Goal: Transaction & Acquisition: Purchase product/service

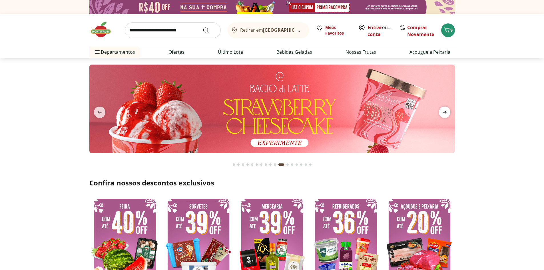
click at [444, 112] on icon "next" at bounding box center [445, 112] width 4 height 3
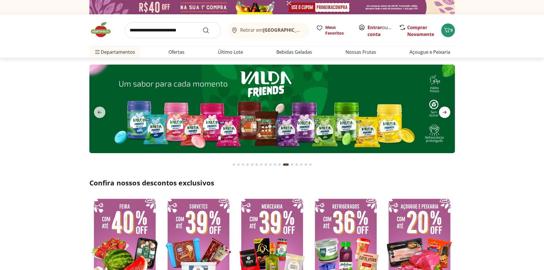
click at [444, 112] on icon "next" at bounding box center [445, 112] width 4 height 3
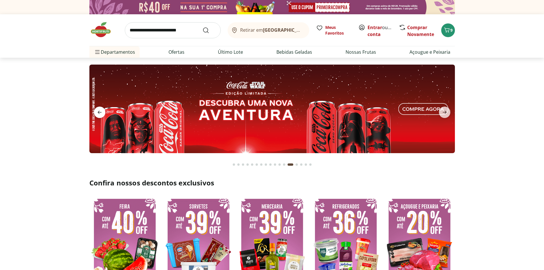
click at [98, 109] on icon "previous" at bounding box center [99, 112] width 7 height 7
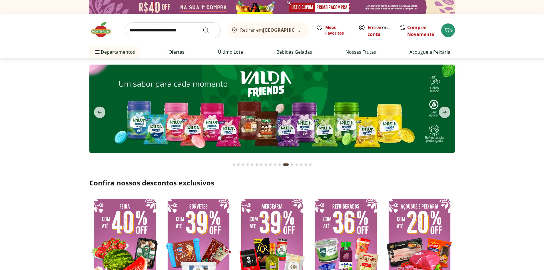
click at [161, 117] on img at bounding box center [271, 109] width 365 height 89
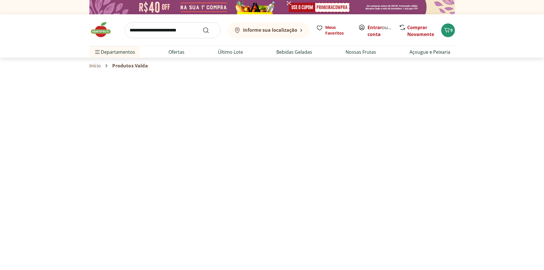
select select "**********"
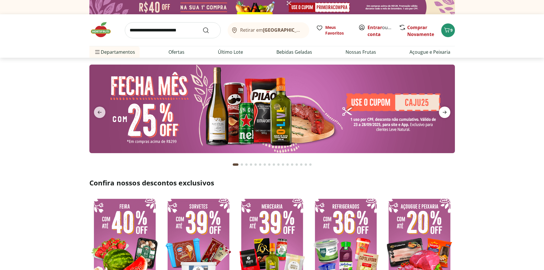
click at [446, 111] on icon "next" at bounding box center [444, 112] width 7 height 7
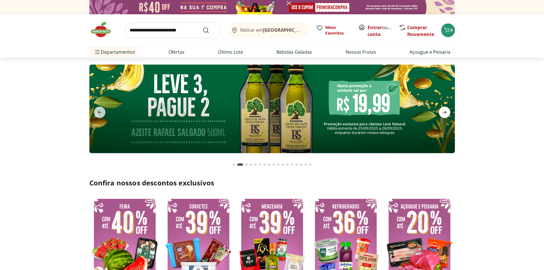
click at [446, 111] on icon "next" at bounding box center [444, 112] width 7 height 7
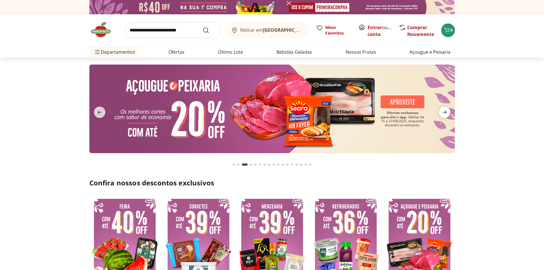
click at [446, 111] on icon "next" at bounding box center [444, 112] width 7 height 7
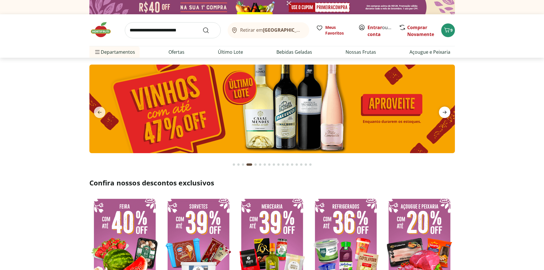
click at [446, 111] on icon "next" at bounding box center [444, 112] width 7 height 7
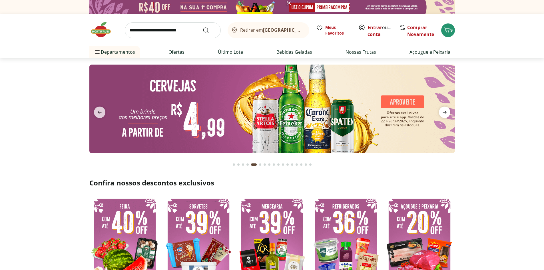
click at [446, 111] on icon "next" at bounding box center [444, 112] width 7 height 7
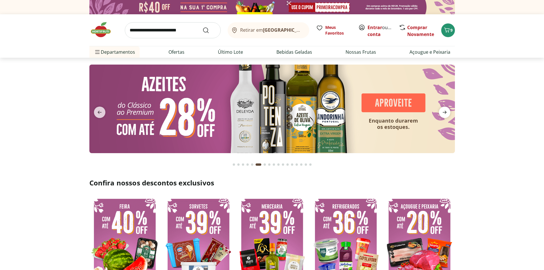
click at [446, 111] on icon "next" at bounding box center [444, 112] width 7 height 7
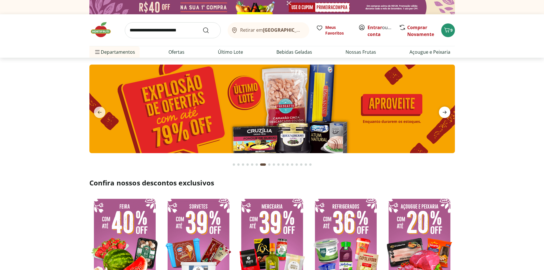
click at [446, 111] on icon "next" at bounding box center [444, 112] width 7 height 7
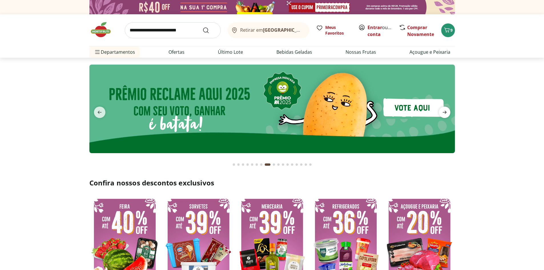
click at [446, 111] on icon "next" at bounding box center [444, 112] width 7 height 7
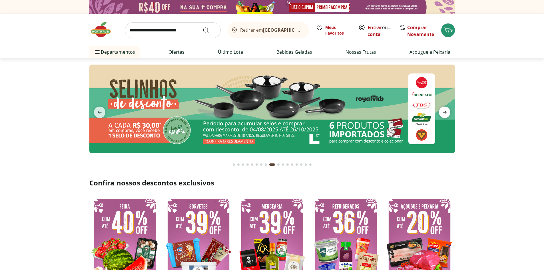
click at [446, 111] on icon "next" at bounding box center [444, 112] width 7 height 7
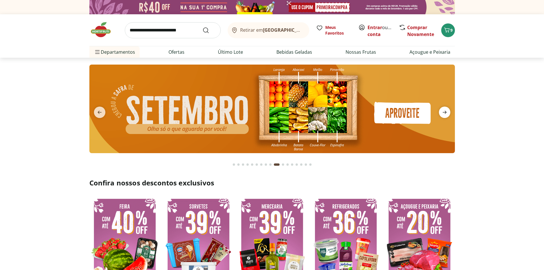
click at [446, 111] on icon "next" at bounding box center [444, 112] width 7 height 7
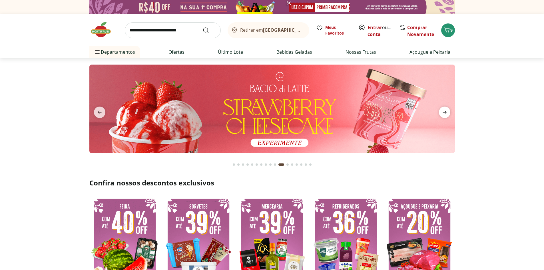
click at [446, 111] on icon "next" at bounding box center [444, 112] width 7 height 7
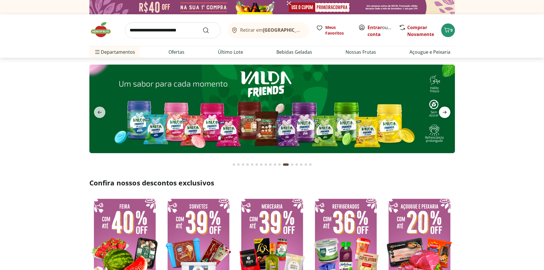
click at [446, 111] on icon "next" at bounding box center [444, 112] width 7 height 7
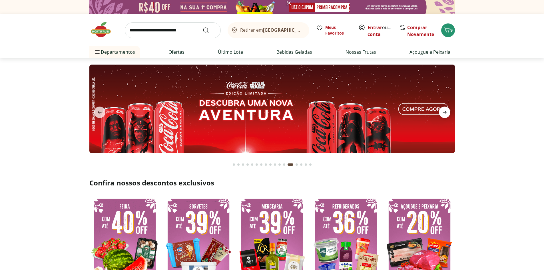
click at [446, 111] on icon "next" at bounding box center [444, 112] width 7 height 7
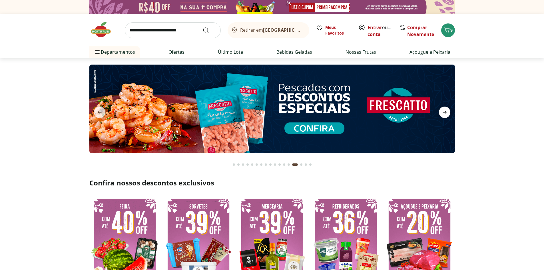
click at [446, 111] on icon "next" at bounding box center [444, 112] width 7 height 7
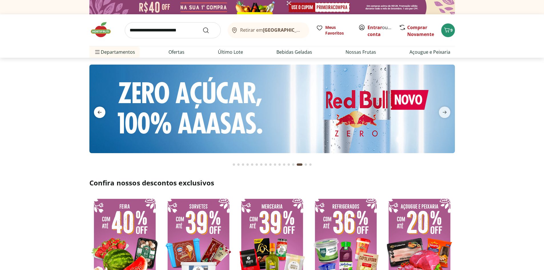
click at [99, 108] on span "previous" at bounding box center [99, 111] width 11 height 11
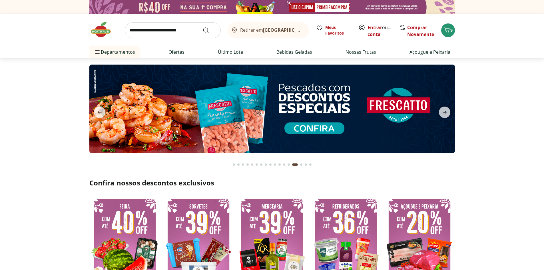
click at [203, 117] on img at bounding box center [271, 109] width 365 height 89
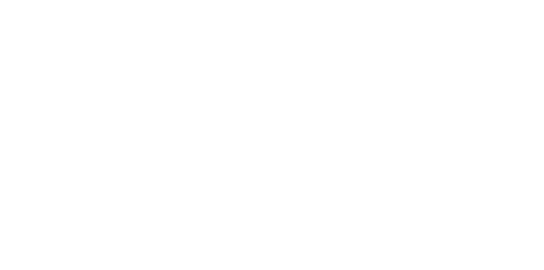
select select "**********"
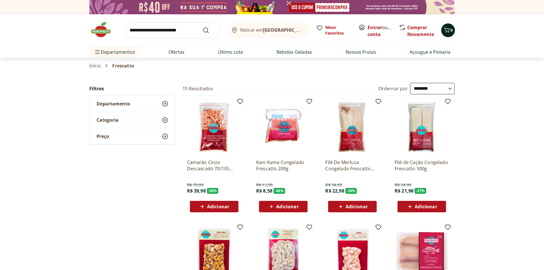
click at [454, 27] on button "9" at bounding box center [448, 30] width 14 height 14
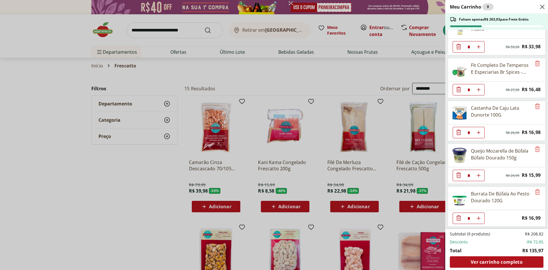
scroll to position [189, 0]
click at [534, 190] on icon "Remove" at bounding box center [537, 191] width 7 height 7
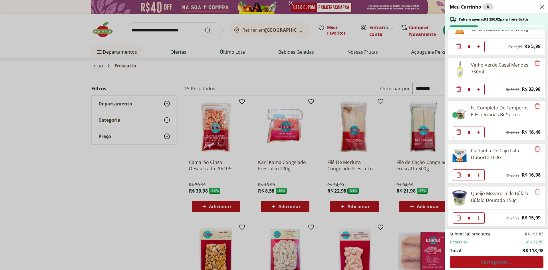
click at [538, 147] on icon "Remove" at bounding box center [537, 148] width 7 height 7
click at [535, 190] on icon "Remove" at bounding box center [537, 191] width 5 height 5
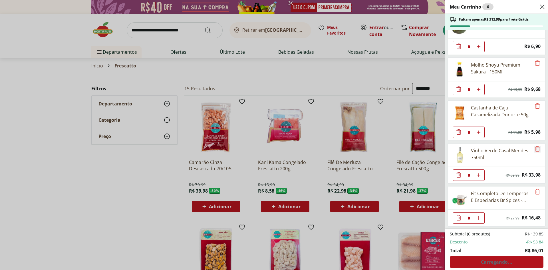
click at [534, 150] on icon "Remove" at bounding box center [537, 148] width 7 height 7
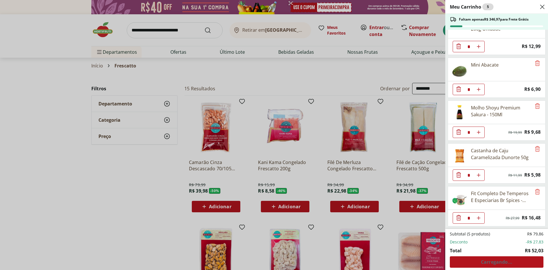
scroll to position [17, 0]
click at [534, 150] on icon "Remove" at bounding box center [537, 148] width 7 height 7
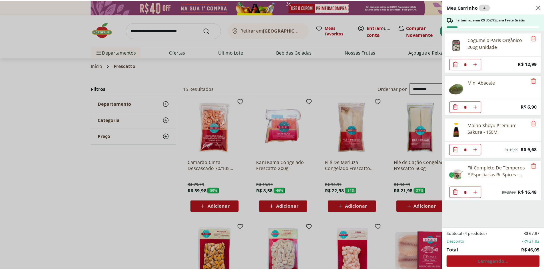
scroll to position [0, 0]
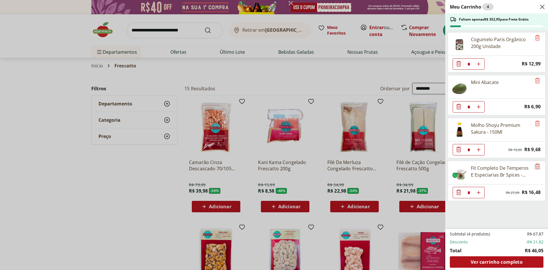
click at [534, 165] on icon "Remove" at bounding box center [537, 166] width 7 height 7
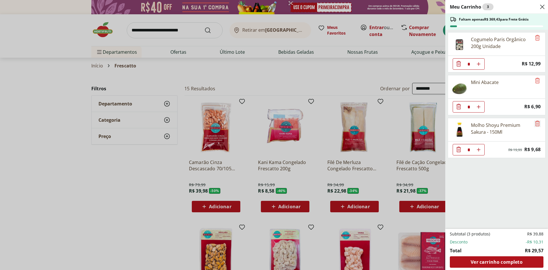
click at [534, 120] on icon "Remove" at bounding box center [537, 123] width 7 height 7
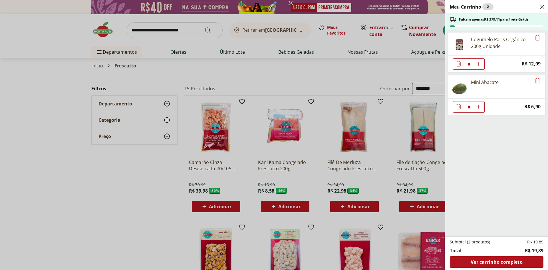
click at [534, 77] on div "Mini Abacate" at bounding box center [497, 86] width 98 height 23
click at [535, 79] on icon "Remove" at bounding box center [537, 80] width 7 height 7
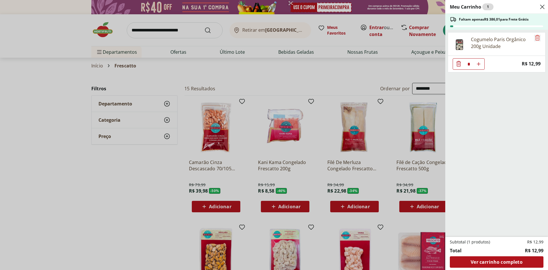
click at [535, 39] on icon "Remove" at bounding box center [537, 37] width 7 height 7
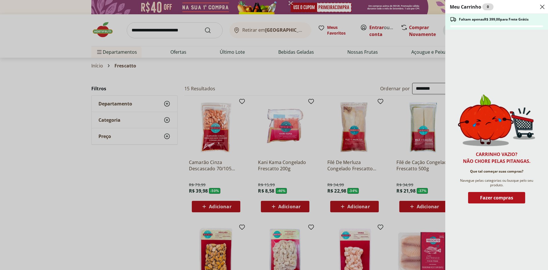
click at [544, 4] on icon "Close" at bounding box center [542, 6] width 7 height 7
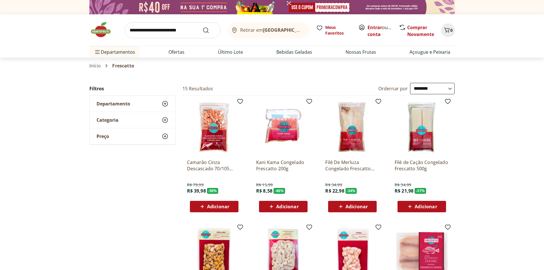
click at [216, 204] on span "Adicionar" at bounding box center [218, 206] width 22 height 5
click at [447, 29] on icon "Carrinho" at bounding box center [446, 30] width 7 height 7
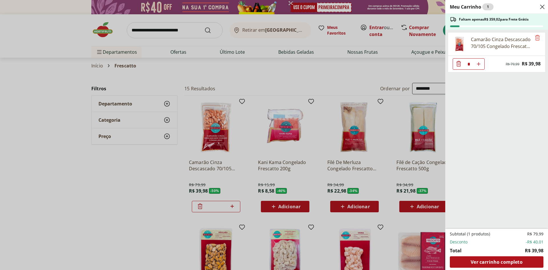
click at [204, 125] on div "Meu Carrinho 1 Faltam apenas R$ 359,02 para Frete Grátis Camarão Cinza Descasca…" at bounding box center [274, 135] width 548 height 270
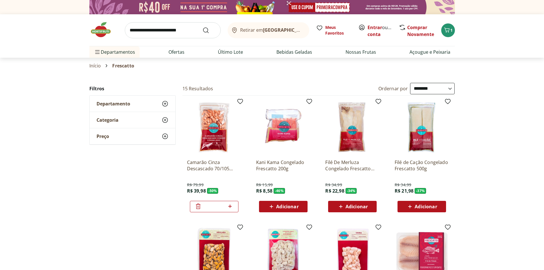
click at [208, 133] on img at bounding box center [214, 127] width 54 height 54
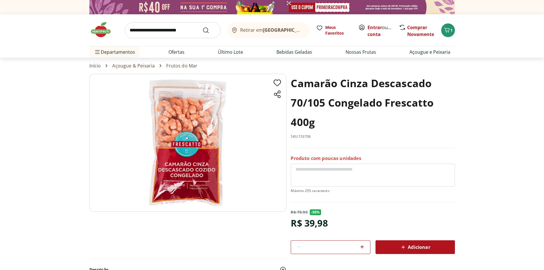
click at [180, 132] on img at bounding box center [187, 143] width 197 height 138
click at [402, 244] on icon at bounding box center [403, 247] width 7 height 7
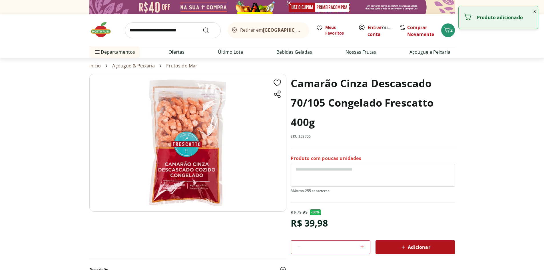
select select "**********"
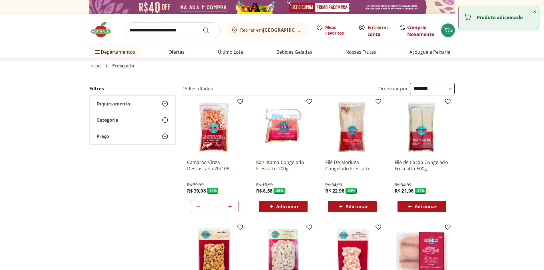
scroll to position [236, 0]
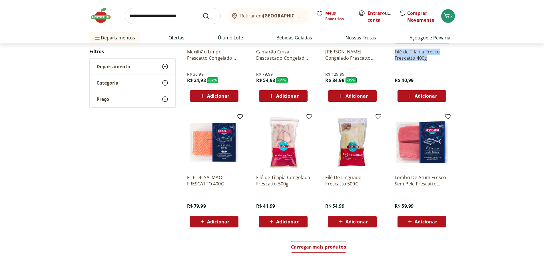
drag, startPoint x: 544, startPoint y: 58, endPoint x: 548, endPoint y: 14, distance: 43.6
click at [474, 108] on div "**********" at bounding box center [272, 54] width 544 height 415
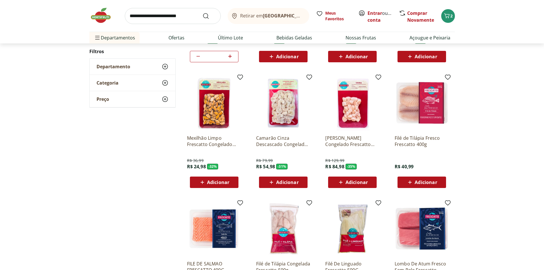
scroll to position [198, 0]
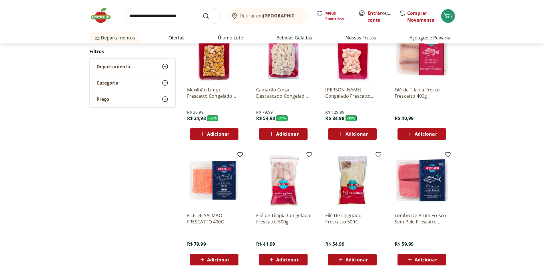
click at [418, 260] on span "Adicionar" at bounding box center [426, 259] width 22 height 5
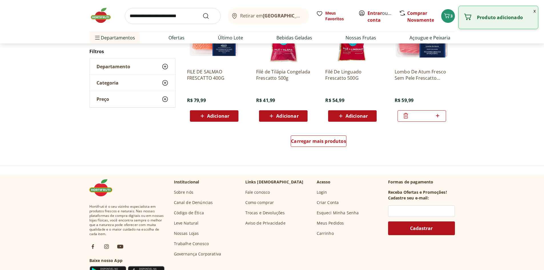
scroll to position [347, 0]
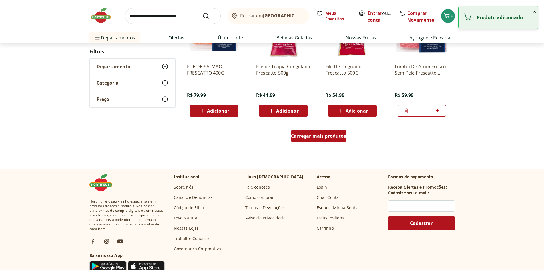
click at [303, 138] on span "Carregar mais produtos" at bounding box center [318, 136] width 55 height 5
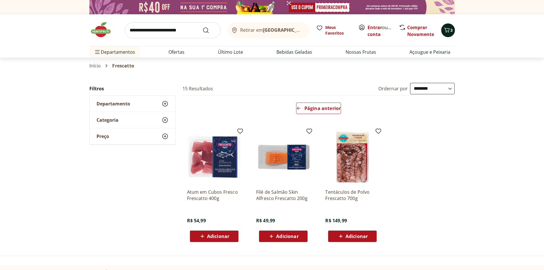
click at [446, 29] on icon "Carrinho" at bounding box center [446, 30] width 7 height 7
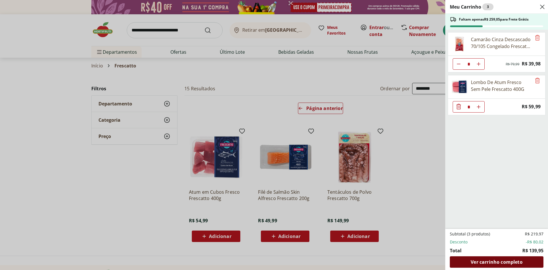
click at [481, 262] on span "Ver carrinho completo" at bounding box center [497, 262] width 52 height 5
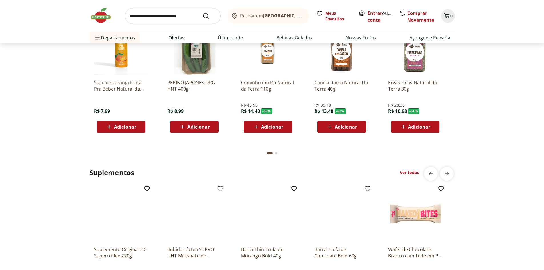
scroll to position [1336, 0]
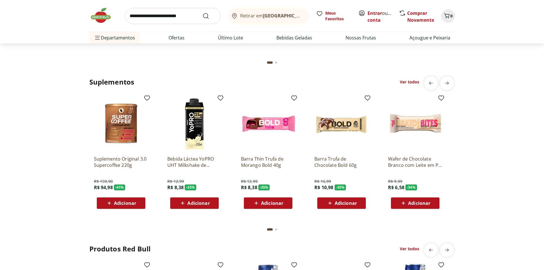
click at [334, 206] on div "Adicionar" at bounding box center [341, 203] width 39 height 10
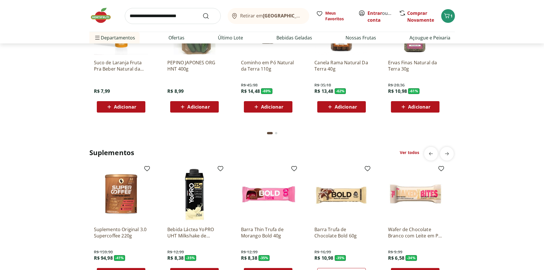
scroll to position [1322, 0]
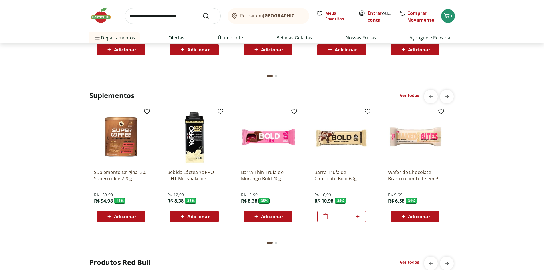
click at [114, 215] on span "Adicionar" at bounding box center [125, 216] width 22 height 5
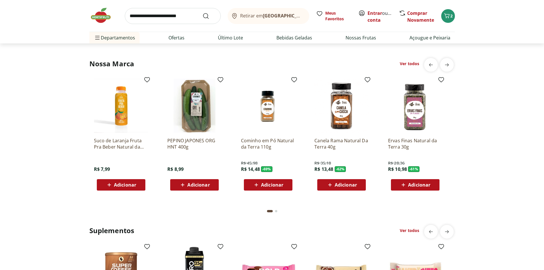
scroll to position [1296, 0]
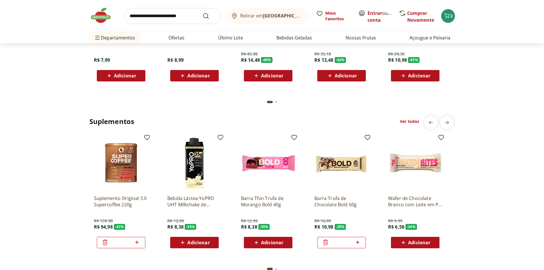
click at [413, 161] on img at bounding box center [415, 163] width 54 height 54
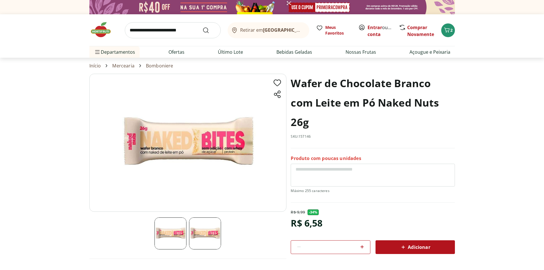
click at [196, 227] on img at bounding box center [205, 233] width 32 height 32
click at [167, 235] on img at bounding box center [170, 233] width 32 height 32
click at [206, 227] on img at bounding box center [205, 233] width 32 height 32
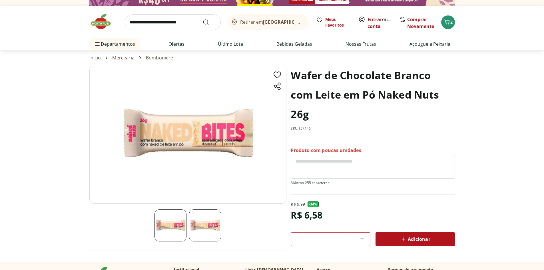
scroll to position [6, 0]
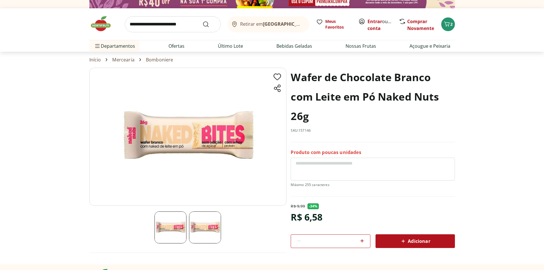
click at [162, 145] on img at bounding box center [187, 137] width 197 height 138
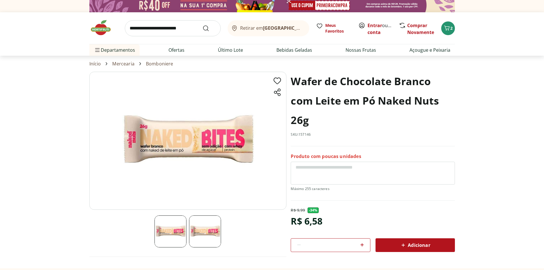
scroll to position [0, 0]
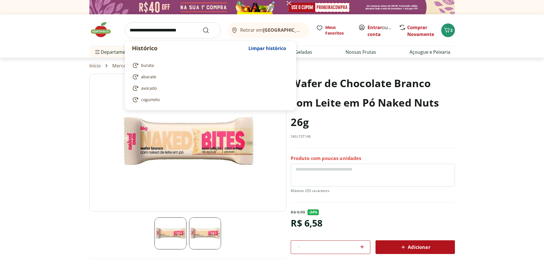
click at [156, 32] on input "search" at bounding box center [173, 30] width 96 height 16
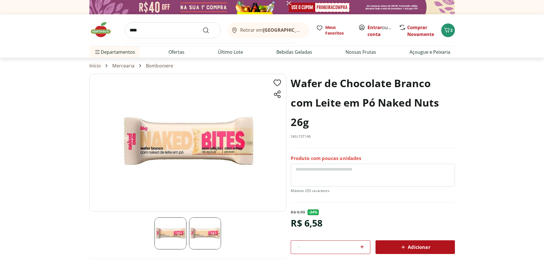
type input "****"
click at [202, 27] on button "Submit Search" at bounding box center [209, 30] width 14 height 7
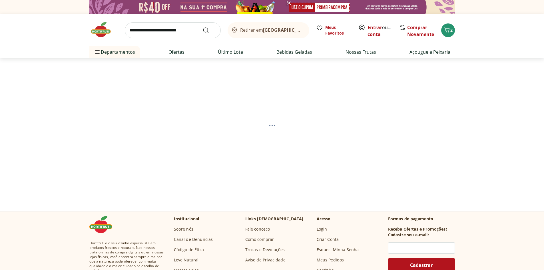
select select "**********"
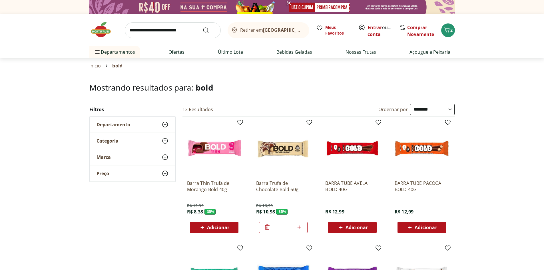
click at [280, 152] on img at bounding box center [283, 148] width 54 height 54
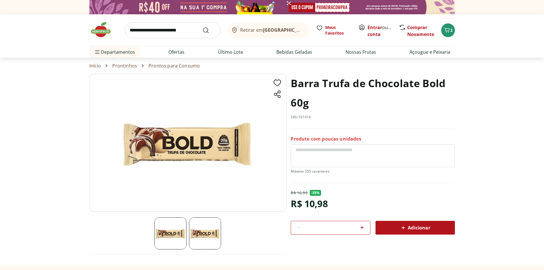
click at [166, 157] on img at bounding box center [187, 143] width 197 height 138
click at [206, 228] on img at bounding box center [205, 233] width 32 height 32
click at [448, 29] on icon "Carrinho" at bounding box center [446, 30] width 7 height 7
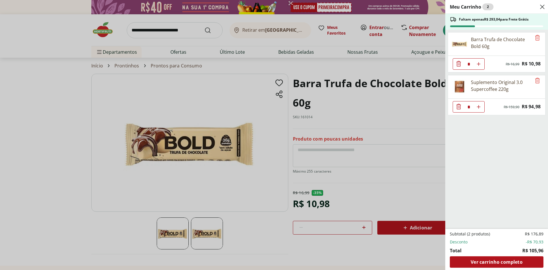
click at [479, 64] on icon "Aumentar Quantidade" at bounding box center [479, 64] width 5 height 5
type input "*"
drag, startPoint x: 479, startPoint y: 83, endPoint x: 466, endPoint y: 83, distance: 12.3
click at [475, 83] on div "Suplemento Original 3.0 Supercoffee 220g" at bounding box center [501, 86] width 61 height 14
click at [466, 83] on img at bounding box center [460, 87] width 16 height 16
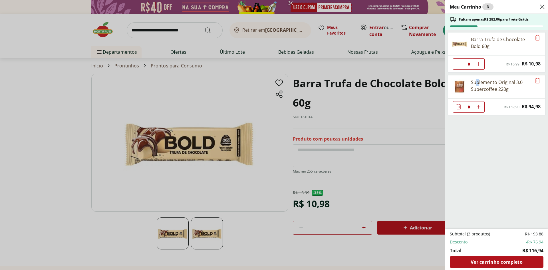
click at [461, 83] on img at bounding box center [460, 87] width 16 height 16
click at [167, 26] on div "Meu Carrinho 3 Faltam apenas R$ 282,06 para Frete Grátis Barra Trufa de Chocola…" at bounding box center [274, 135] width 548 height 270
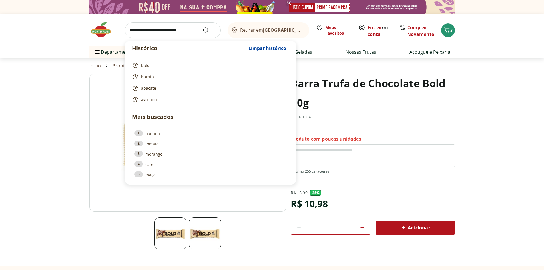
click at [166, 30] on input "search" at bounding box center [173, 30] width 96 height 16
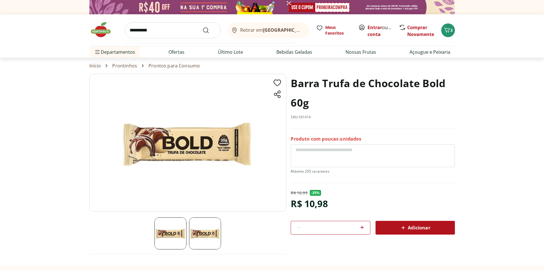
type input "**********"
click at [202, 27] on button "Submit Search" at bounding box center [209, 30] width 14 height 7
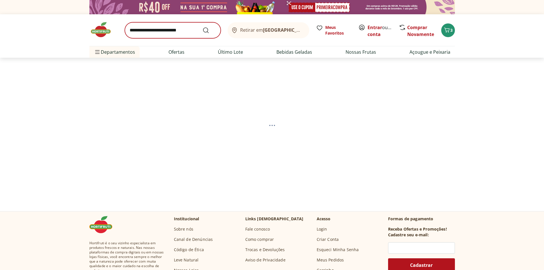
select select "**********"
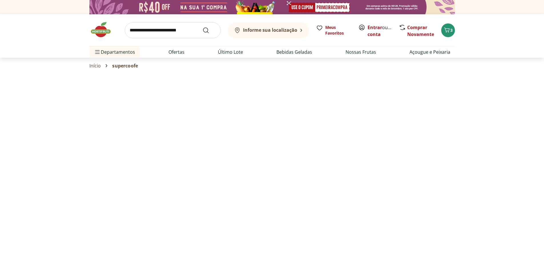
click at [159, 29] on input "search" at bounding box center [173, 30] width 96 height 16
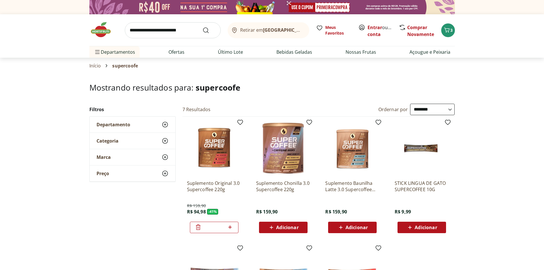
click at [22, 175] on div "**********" at bounding box center [272, 234] width 544 height 260
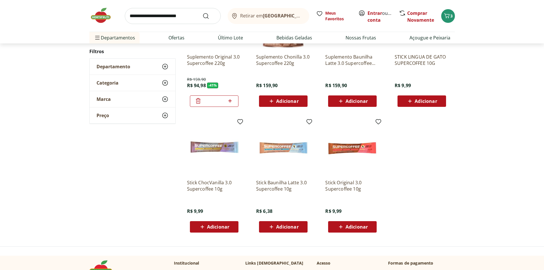
scroll to position [99, 0]
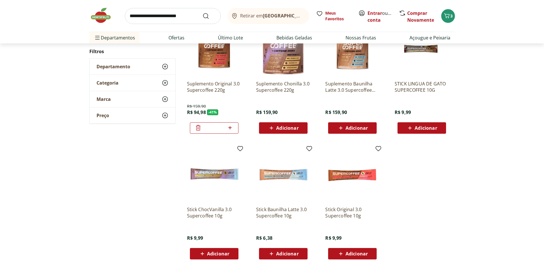
click at [217, 55] on img at bounding box center [214, 49] width 54 height 54
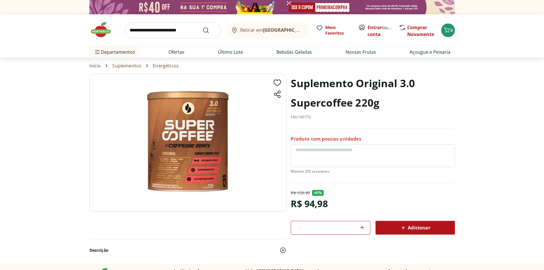
click at [167, 169] on img at bounding box center [187, 143] width 197 height 138
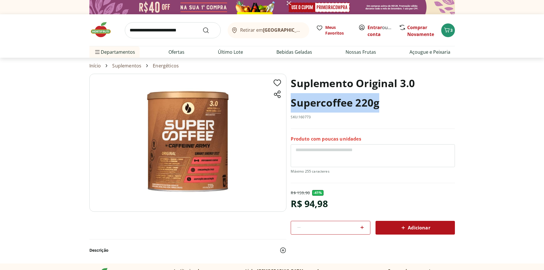
drag, startPoint x: 292, startPoint y: 104, endPoint x: 382, endPoint y: 114, distance: 91.3
click at [382, 114] on div "Suplemento Original 3.0 Supercoffee 220g SKU: 160773" at bounding box center [373, 101] width 164 height 55
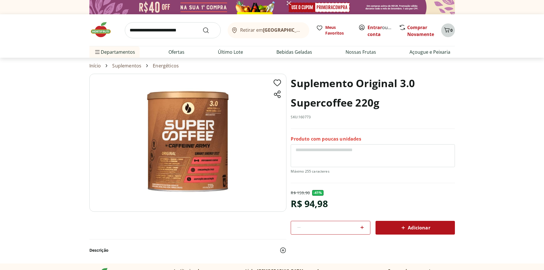
click at [451, 32] on span "0" at bounding box center [451, 29] width 2 height 5
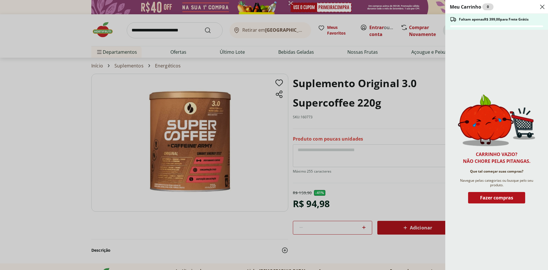
click at [71, 121] on div "Meu Carrinho 0 Faltam apenas R$ 399,00 para Frete Grátis Carrinho vazio? Não ch…" at bounding box center [274, 135] width 548 height 270
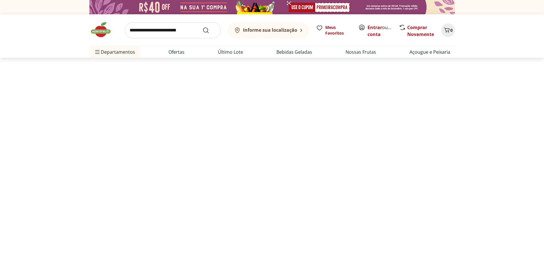
scroll to position [99, 0]
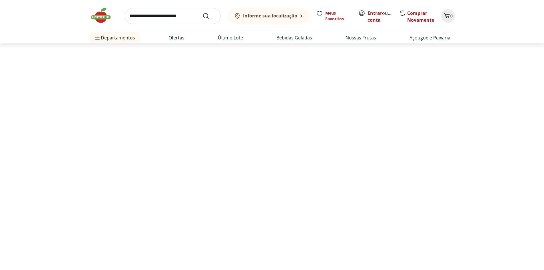
select select "**********"
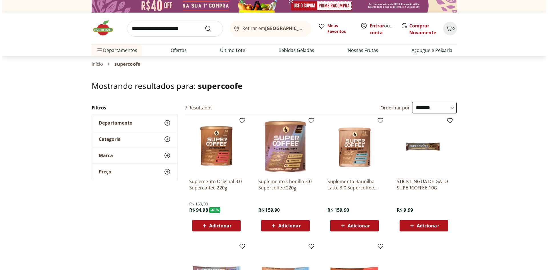
scroll to position [0, 0]
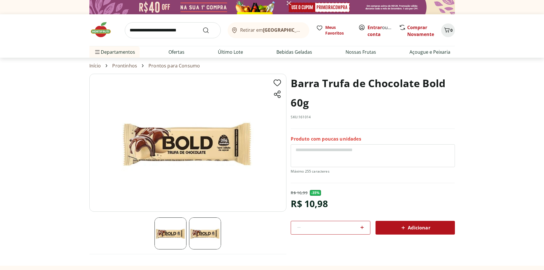
click at [362, 228] on icon at bounding box center [361, 227] width 3 height 3
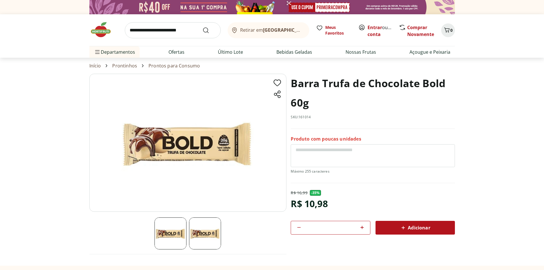
click at [362, 228] on icon at bounding box center [361, 227] width 3 height 3
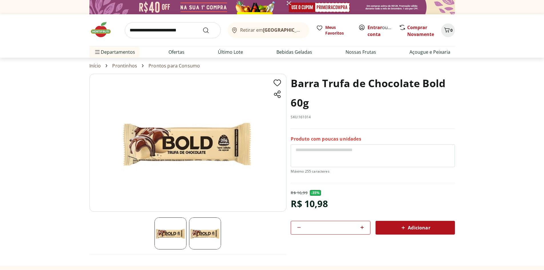
click at [362, 228] on icon at bounding box center [361, 227] width 3 height 3
type input "**"
click at [407, 224] on icon at bounding box center [403, 227] width 7 height 7
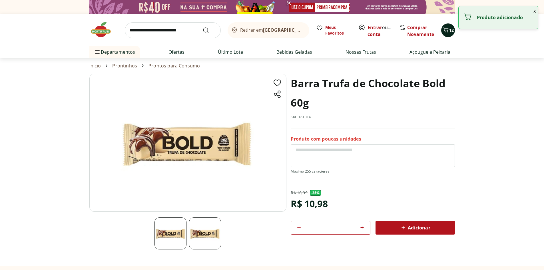
click at [451, 31] on span "12" at bounding box center [451, 29] width 5 height 5
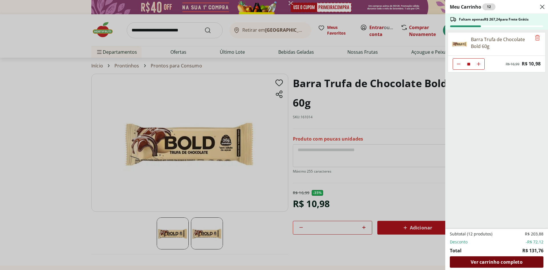
click at [485, 260] on span "Ver carrinho completo" at bounding box center [497, 262] width 52 height 5
